Goal: Transaction & Acquisition: Purchase product/service

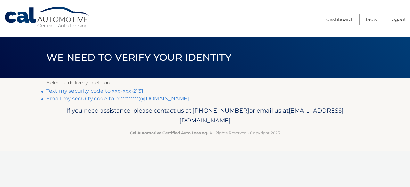
click at [123, 89] on link "Text my security code to xxx-xxx-2131" at bounding box center [94, 91] width 97 height 6
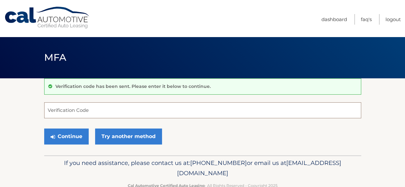
click at [98, 110] on input "Verification Code" at bounding box center [202, 111] width 317 height 16
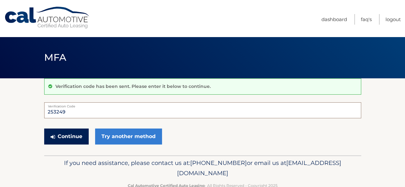
type input "253249"
click at [65, 137] on button "Continue" at bounding box center [66, 137] width 45 height 16
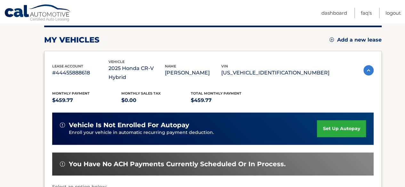
scroll to position [82, 0]
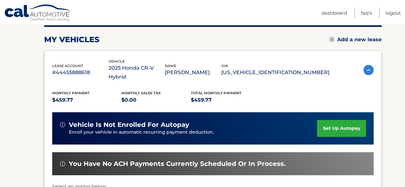
click at [329, 121] on link "set up autopay" at bounding box center [341, 128] width 49 height 17
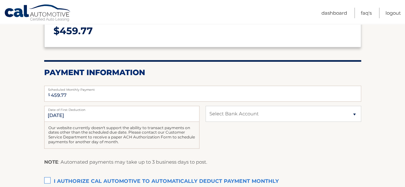
scroll to position [96, 0]
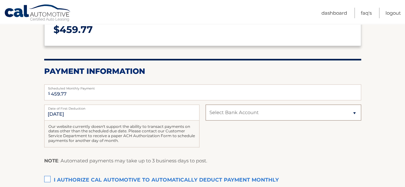
click at [309, 116] on select "Select Bank Account Checking JOVIA FINANCIAL FEDERAL CREDIT UNIO *****0037 Chec…" at bounding box center [283, 113] width 155 height 16
select select "NzZhNzUzMTctNGRmOC00YTFkLTgzZDctODc5Y2MwMGU5ZDY5"
click at [206, 105] on select "Select Bank Account Checking JOVIA FINANCIAL FEDERAL CREDIT UNIO *****0037 Chec…" at bounding box center [283, 113] width 155 height 16
click at [47, 177] on label "I authorize cal automotive to automatically deduct payment monthly This checkbo…" at bounding box center [202, 180] width 317 height 13
click at [0, 0] on input "I authorize cal automotive to automatically deduct payment monthly This checkbo…" at bounding box center [0, 0] width 0 height 0
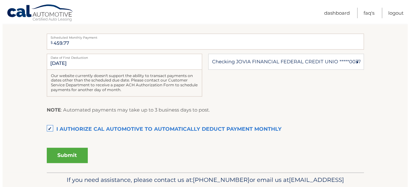
scroll to position [180, 0]
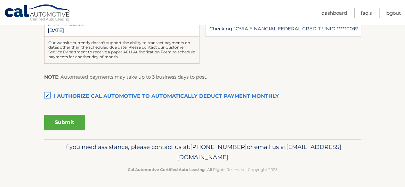
click at [65, 123] on button "Submit" at bounding box center [64, 122] width 41 height 15
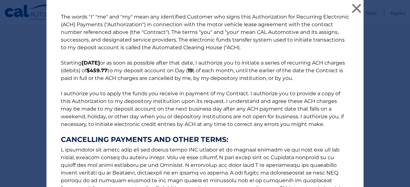
scroll to position [115, 0]
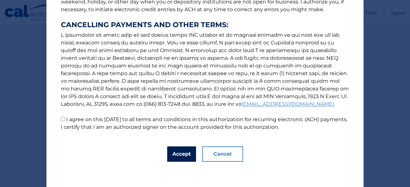
click at [178, 154] on button "Accept" at bounding box center [181, 154] width 29 height 15
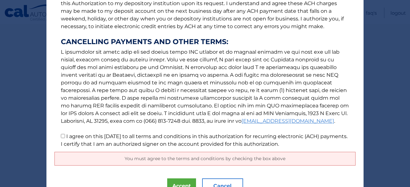
scroll to position [98, 0]
click at [62, 137] on input "I agree on this 09/20/2025 to all terms and conditions in this authorization fo…" at bounding box center [63, 136] width 4 height 4
checkbox input "true"
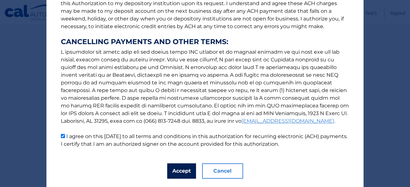
click at [178, 170] on button "Accept" at bounding box center [181, 171] width 29 height 15
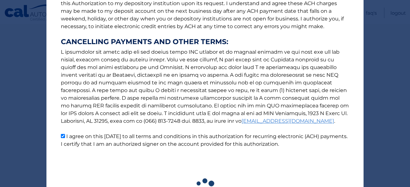
scroll to position [162, 0]
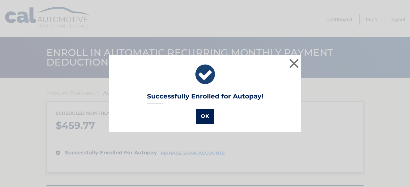
click at [203, 118] on button "OK" at bounding box center [205, 116] width 19 height 15
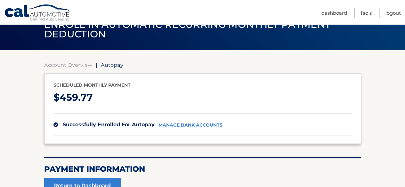
scroll to position [29, 0]
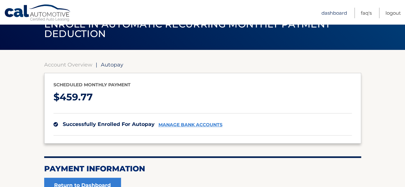
click at [335, 12] on link "Dashboard" at bounding box center [335, 13] width 26 height 11
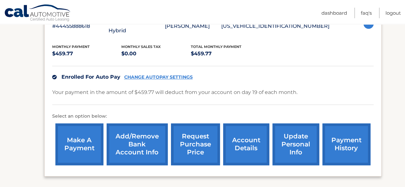
scroll to position [127, 0]
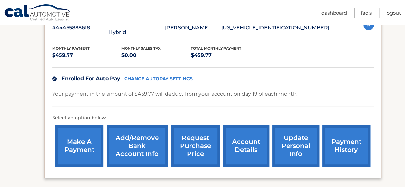
click at [349, 134] on link "payment history" at bounding box center [347, 146] width 48 height 42
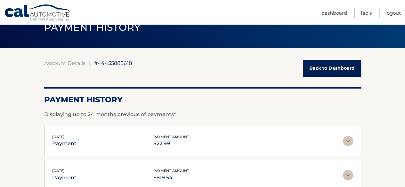
scroll to position [28, 0]
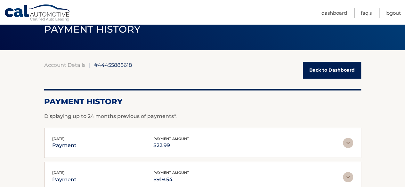
click at [350, 71] on link "Back to Dashboard" at bounding box center [332, 70] width 58 height 17
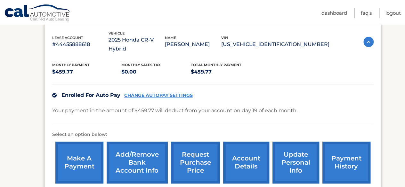
scroll to position [113, 0]
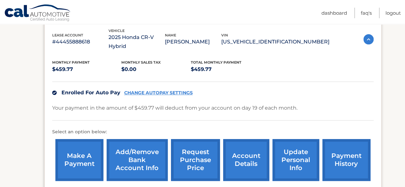
click at [81, 144] on link "make a payment" at bounding box center [79, 160] width 48 height 42
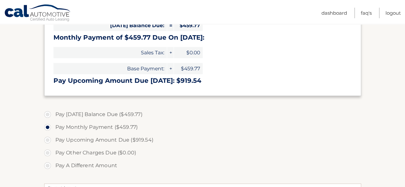
scroll to position [146, 0]
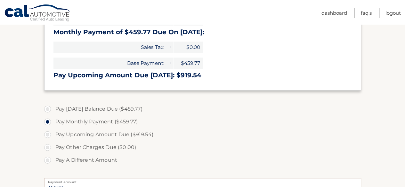
click at [49, 107] on label "Pay Today's Balance Due ($459.77)" at bounding box center [202, 109] width 317 height 13
click at [49, 107] on input "Pay Today's Balance Due ($459.77)" at bounding box center [50, 108] width 6 height 10
radio input "true"
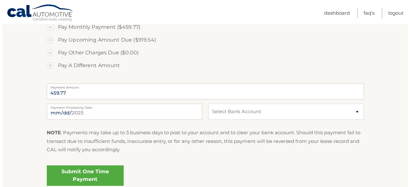
scroll to position [242, 0]
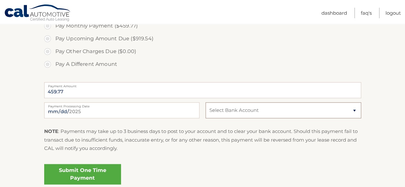
click at [292, 107] on select "Select Bank Account Checking JOVIA FINANCIAL FEDERAL CREDIT UNIO *****0037 Chec…" at bounding box center [283, 111] width 155 height 16
select select "NzZhNzUzMTctNGRmOC00YTFkLTgzZDctODc5Y2MwMGU5ZDY5"
click at [206, 103] on select "Select Bank Account Checking JOVIA FINANCIAL FEDERAL CREDIT UNIO *****0037 Chec…" at bounding box center [283, 111] width 155 height 16
click at [79, 175] on link "Submit One Time Payment" at bounding box center [82, 174] width 77 height 21
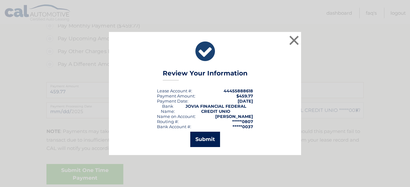
click at [205, 135] on button "Submit" at bounding box center [205, 139] width 30 height 15
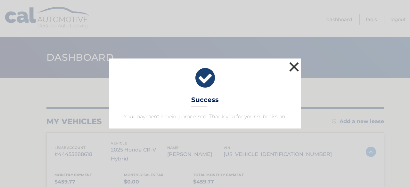
click at [295, 66] on button "×" at bounding box center [294, 67] width 13 height 13
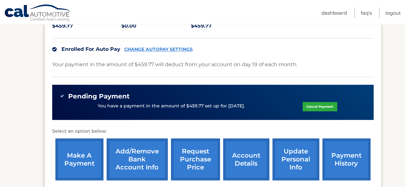
scroll to position [158, 0]
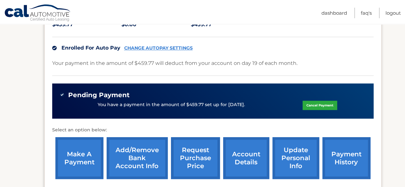
click at [348, 147] on link "payment history" at bounding box center [347, 158] width 48 height 42
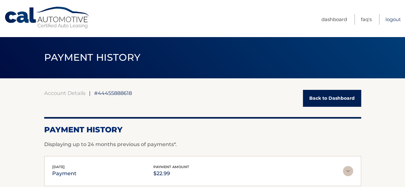
click at [395, 20] on link "Logout" at bounding box center [393, 19] width 15 height 11
